Goal: Transaction & Acquisition: Subscribe to service/newsletter

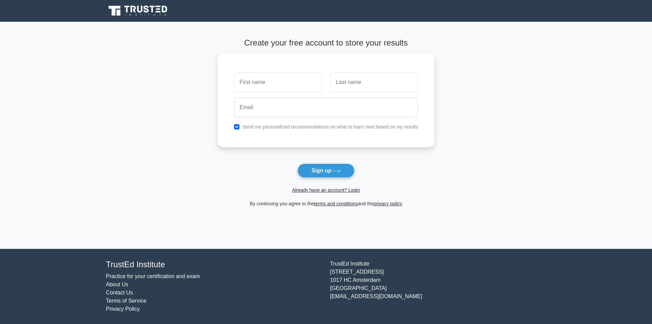
click at [112, 6] on icon at bounding box center [115, 11] width 12 height 10
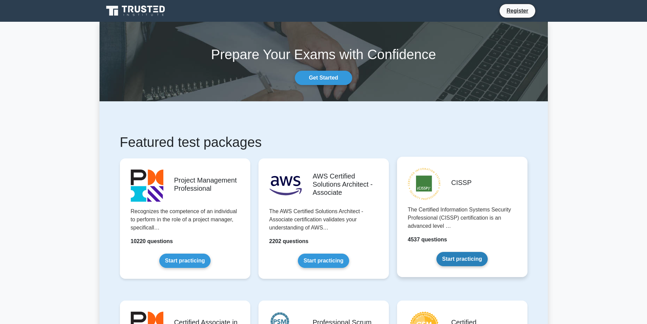
click at [441, 256] on link "Start practicing" at bounding box center [461, 259] width 51 height 14
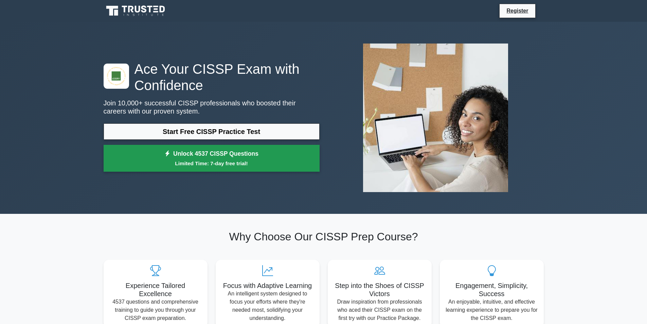
click at [134, 159] on small "Limited Time: 7-day free trial!" at bounding box center [211, 163] width 199 height 8
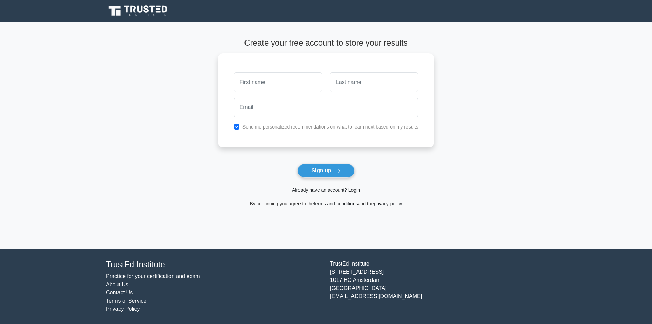
click at [119, 6] on icon at bounding box center [115, 11] width 12 height 10
